Goal: Transaction & Acquisition: Purchase product/service

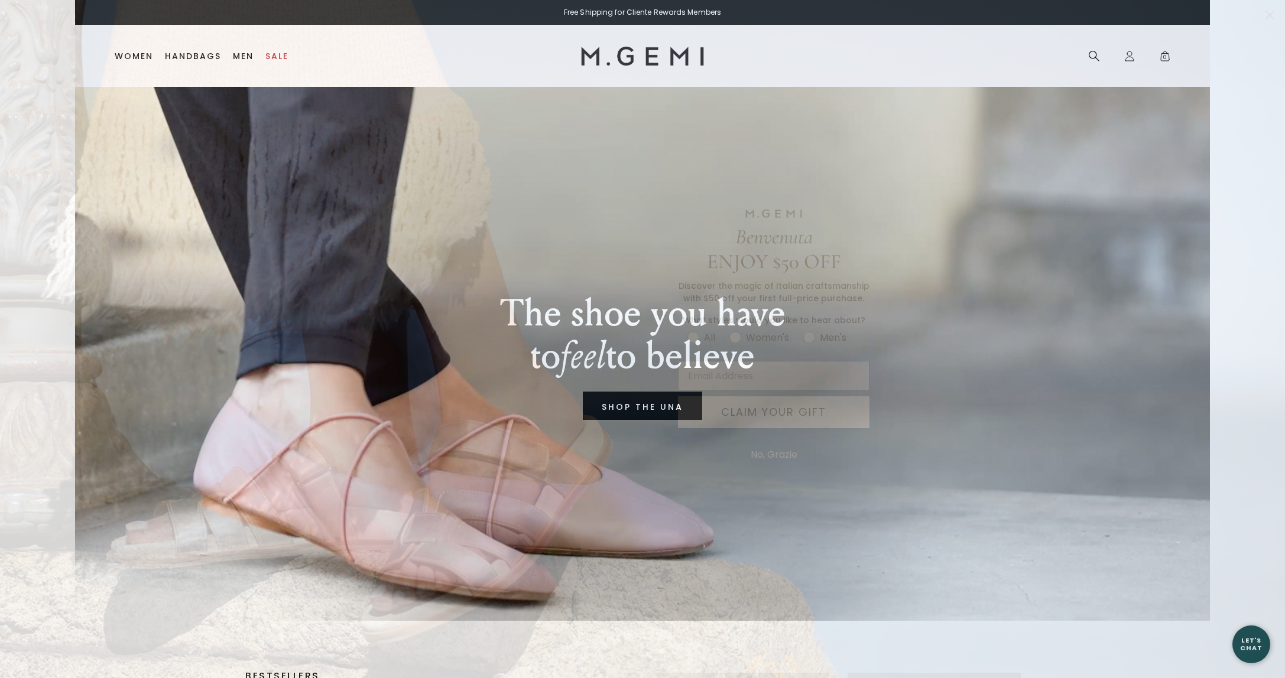
click at [129, 59] on div "Benvenuta ENJOY $50 OFF Discover the magic of Italian craftsmanship with $50 of…" at bounding box center [642, 339] width 1285 height 678
click at [779, 457] on button "No, Grazie" at bounding box center [773, 455] width 58 height 30
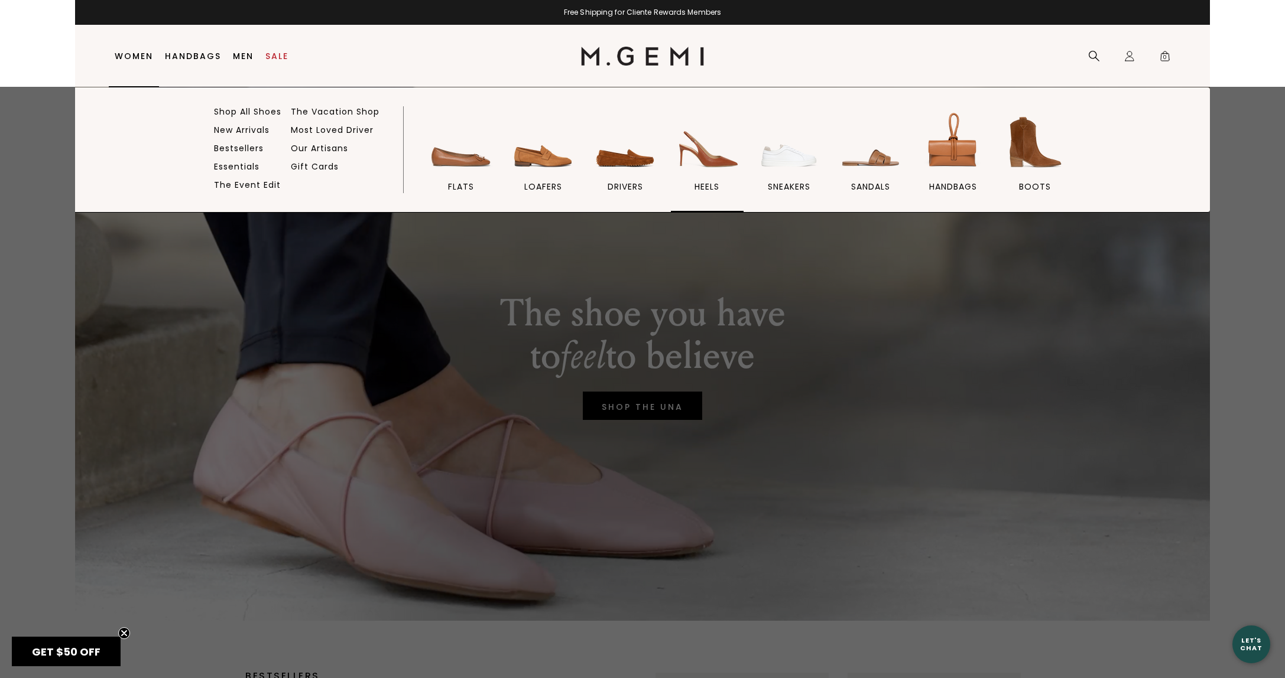
click at [688, 171] on img at bounding box center [707, 142] width 66 height 66
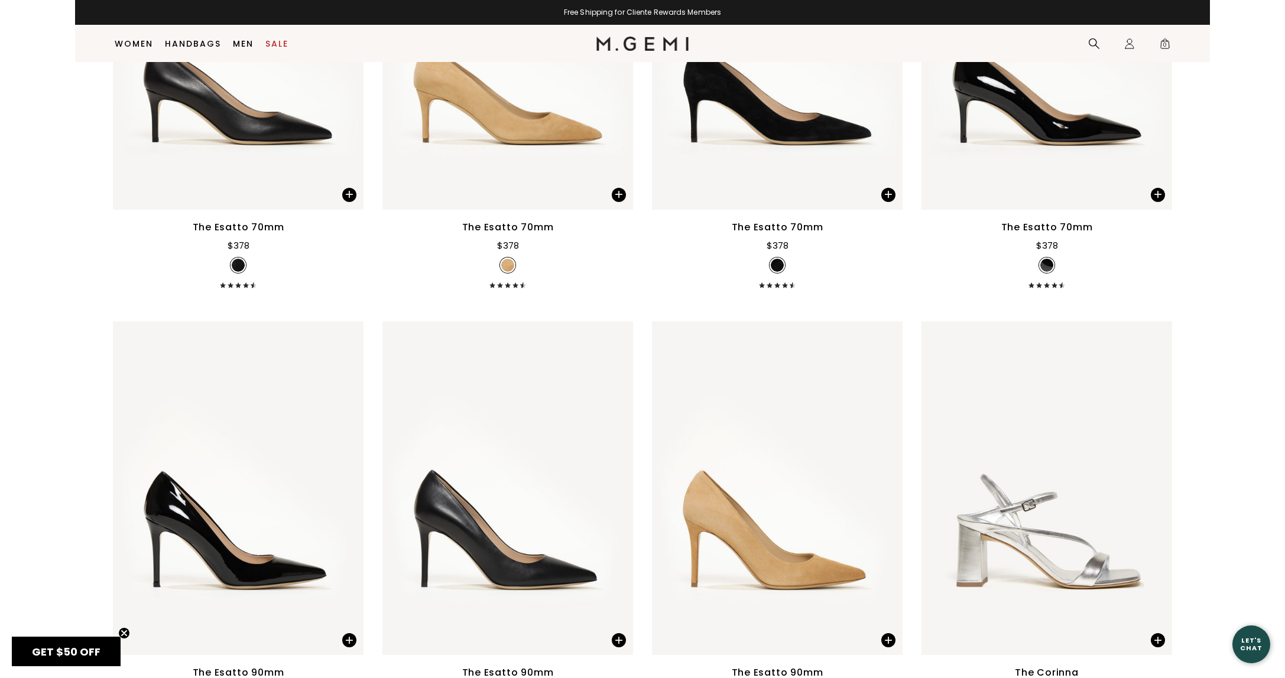
scroll to position [3473, 0]
click at [543, 134] on img at bounding box center [507, 42] width 251 height 334
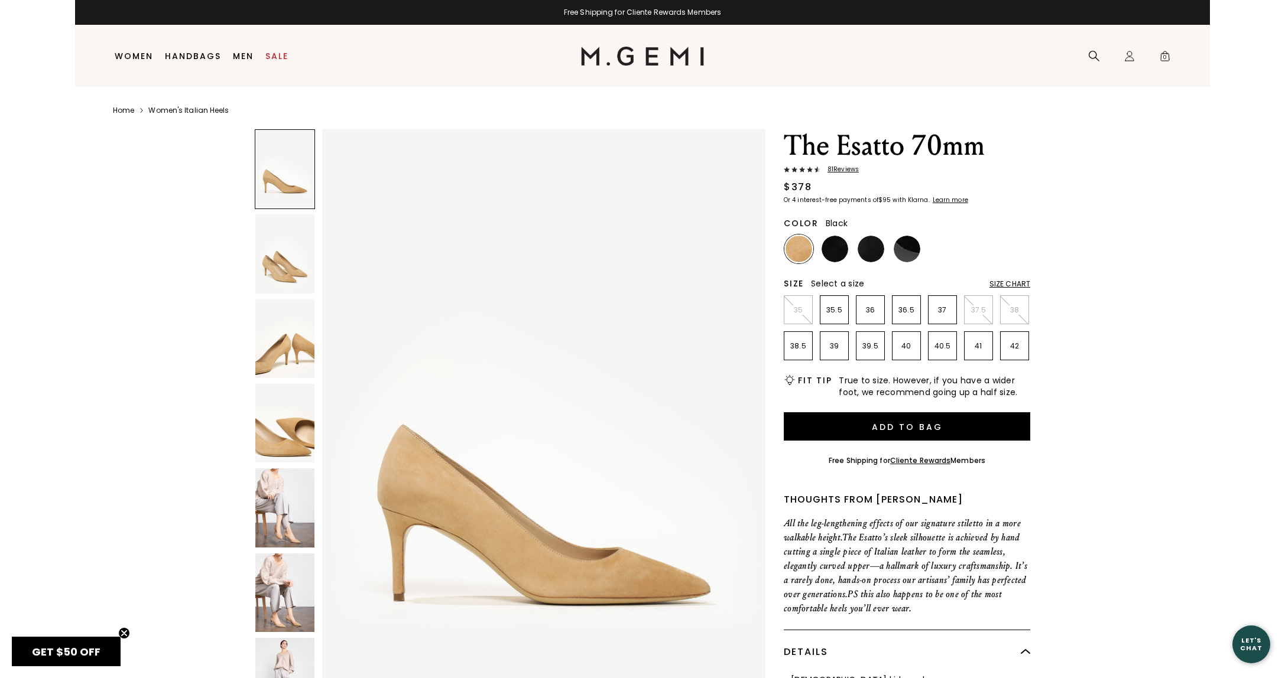
click at [874, 252] on img at bounding box center [870, 249] width 27 height 27
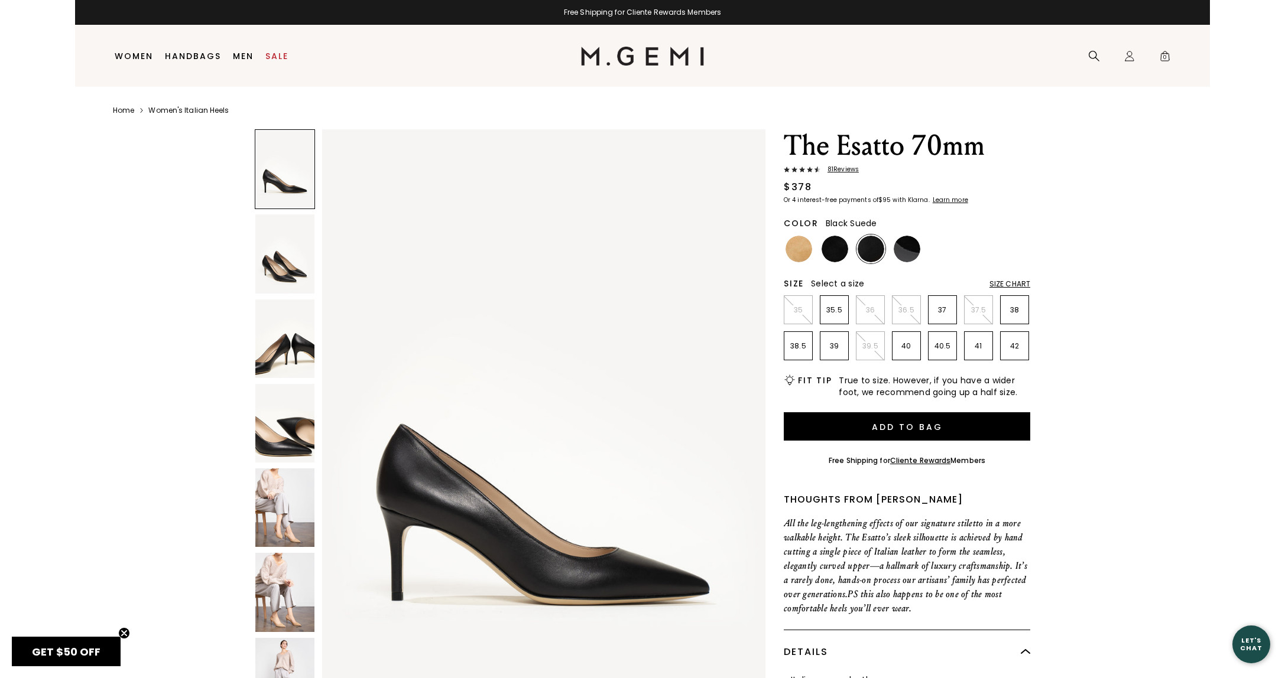
click at [837, 249] on img at bounding box center [834, 249] width 27 height 27
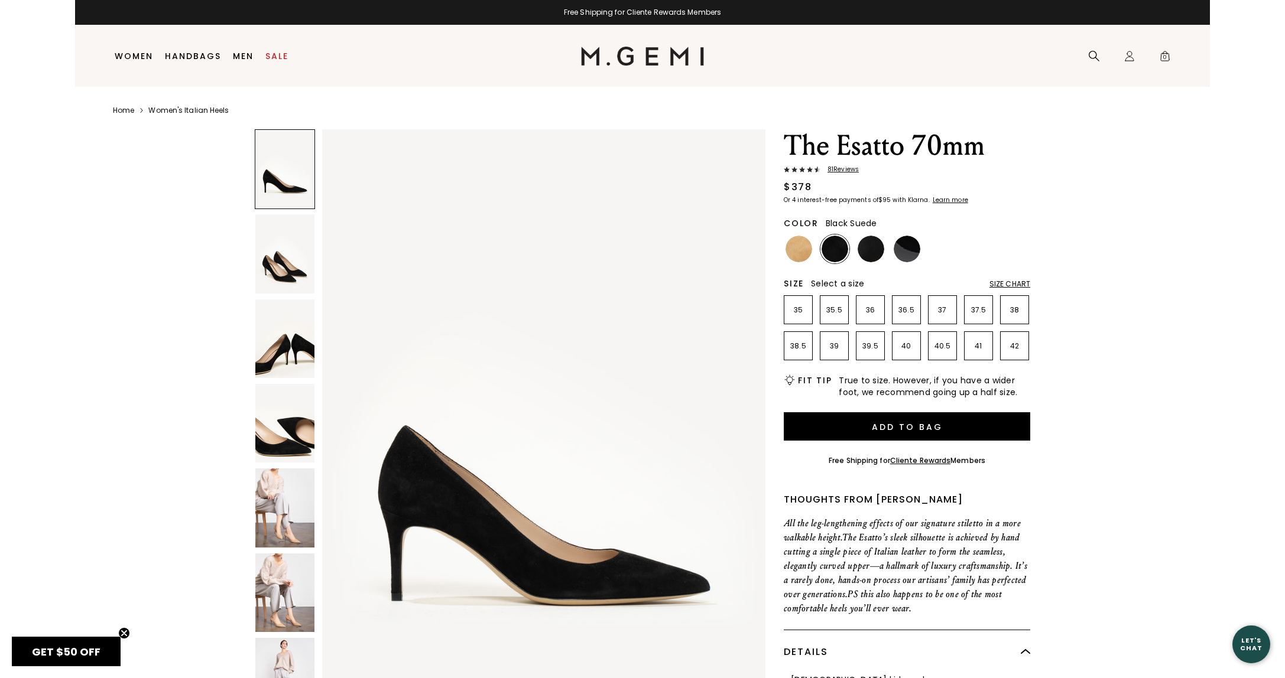
click at [294, 513] on img at bounding box center [284, 508] width 59 height 79
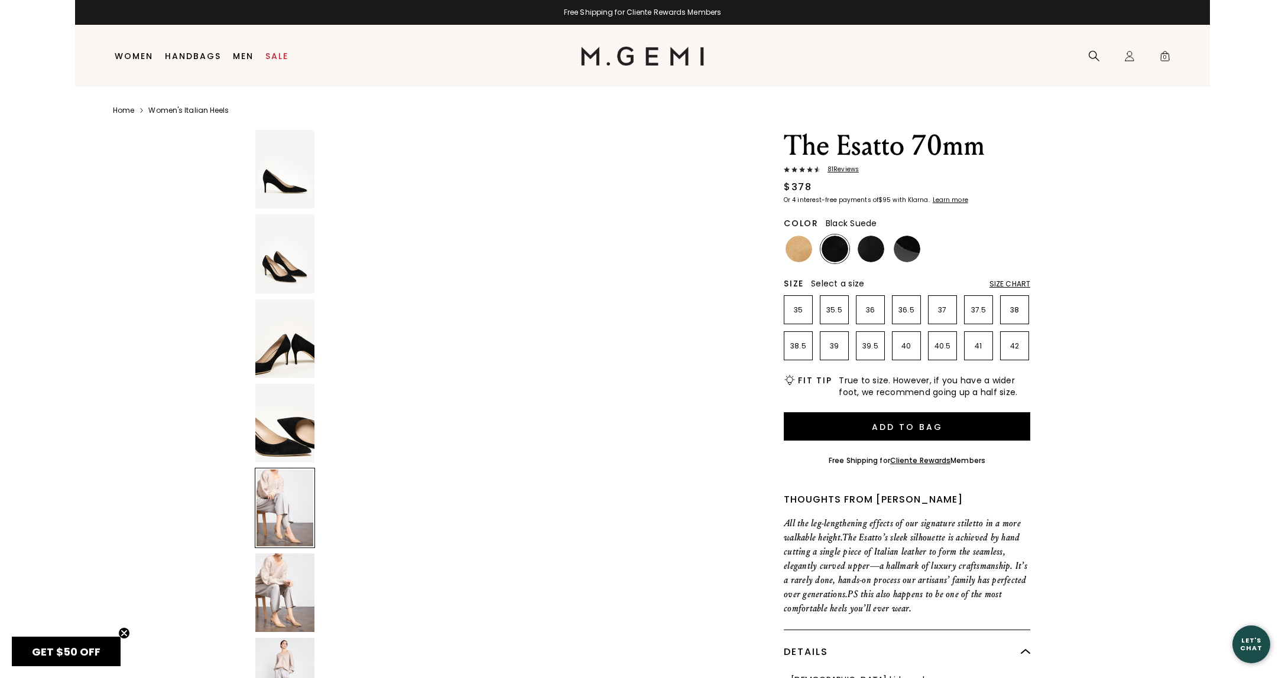
scroll to position [2411, 0]
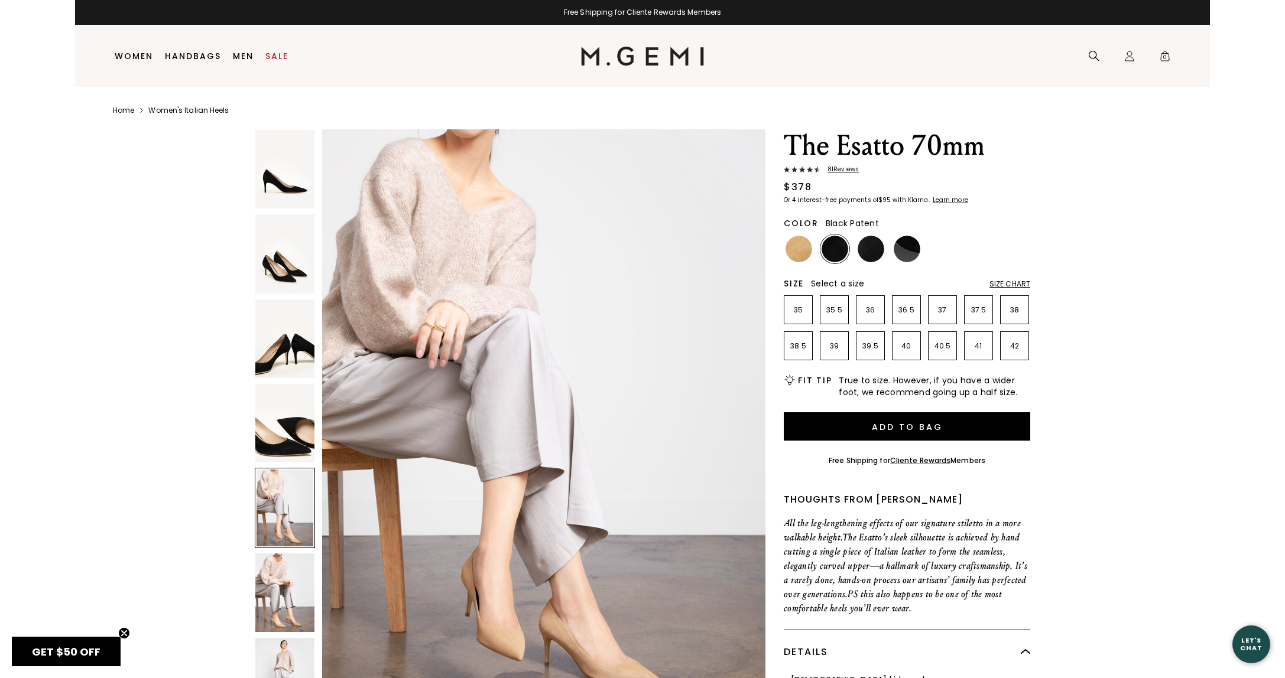
click at [900, 252] on img at bounding box center [906, 249] width 27 height 27
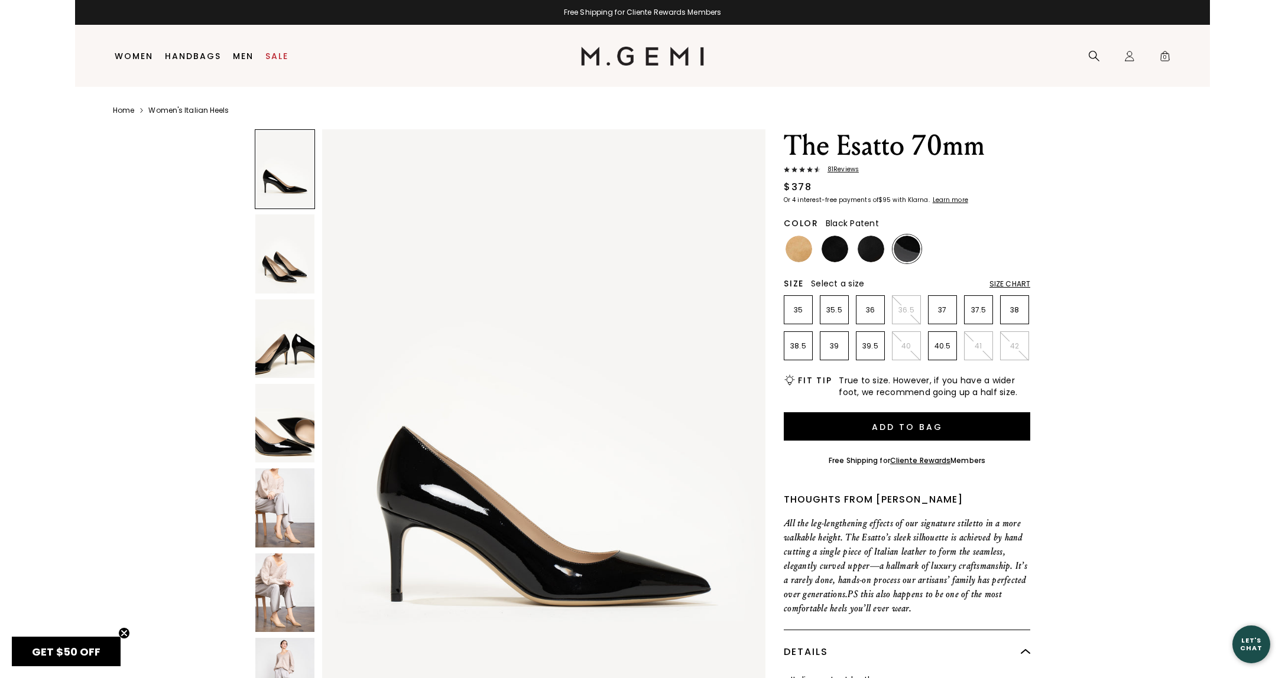
click at [201, 113] on link "Women's Italian Heels" at bounding box center [188, 110] width 80 height 9
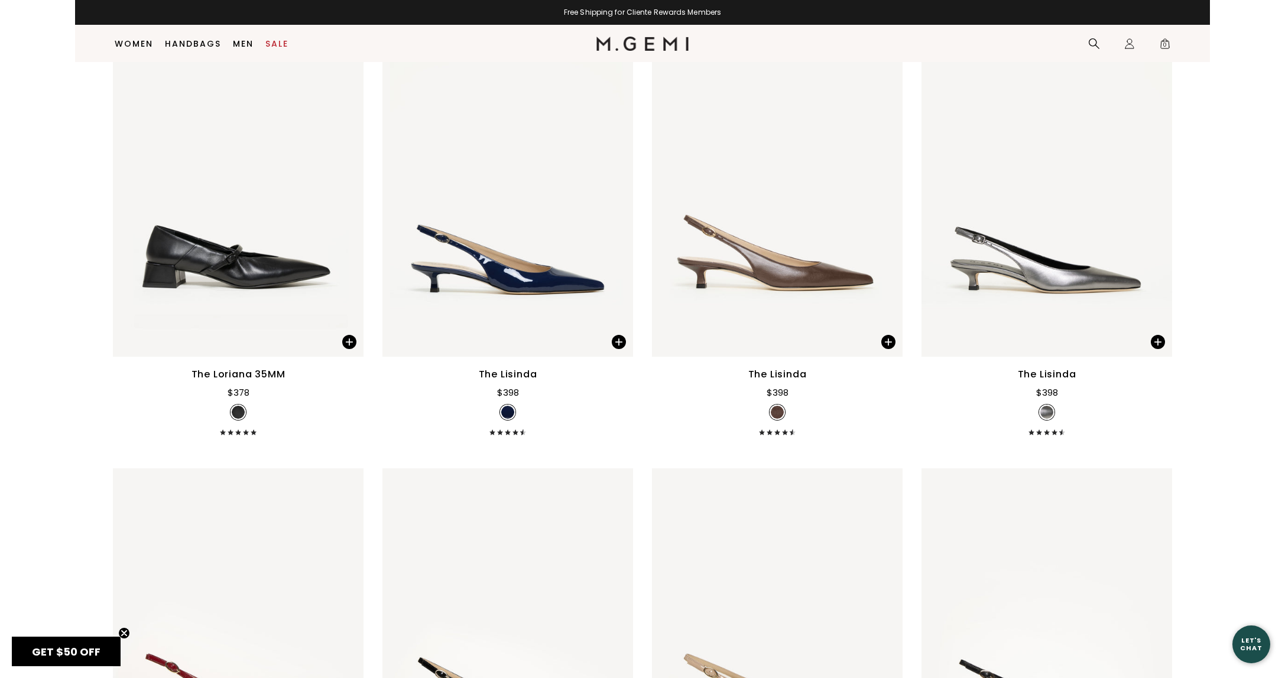
scroll to position [1129, 0]
